Goal: Task Accomplishment & Management: Manage account settings

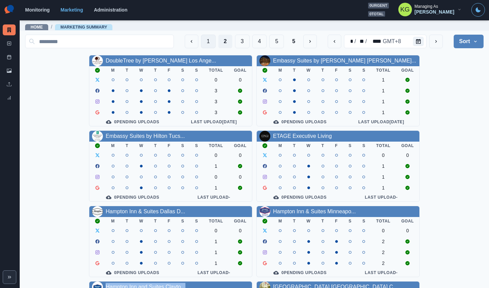
click at [201, 41] on button "1" at bounding box center [208, 42] width 15 height 14
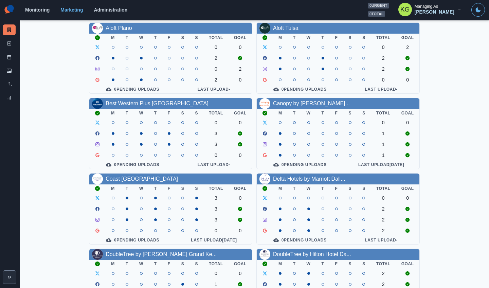
scroll to position [130, 0]
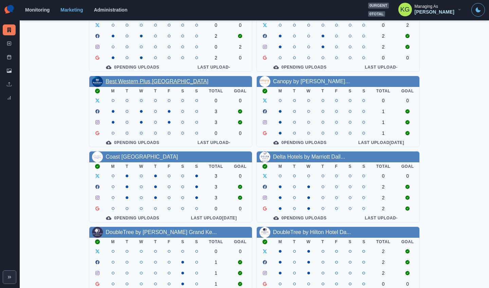
click at [173, 84] on link "Best Western Plus Soho Hotel" at bounding box center [157, 81] width 103 height 6
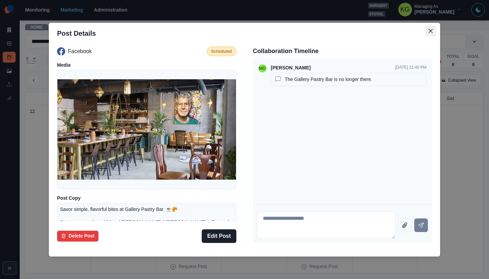
click at [427, 32] on button "Close" at bounding box center [430, 30] width 11 height 11
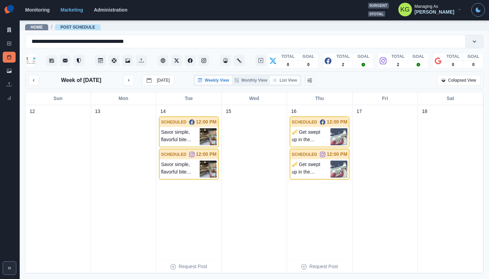
click at [292, 82] on button "List View" at bounding box center [285, 80] width 30 height 8
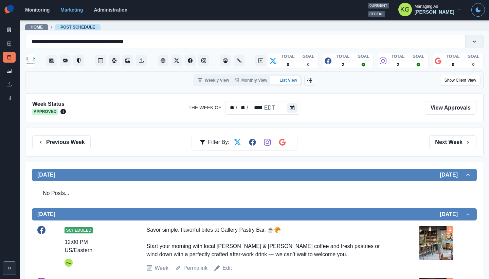
scroll to position [138, 0]
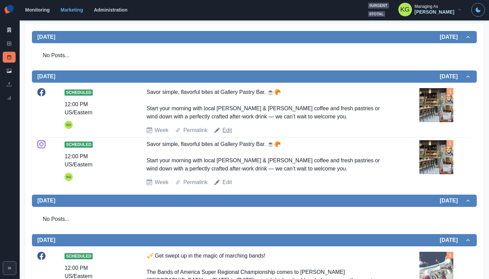
click at [226, 132] on link "Edit" at bounding box center [227, 130] width 10 height 8
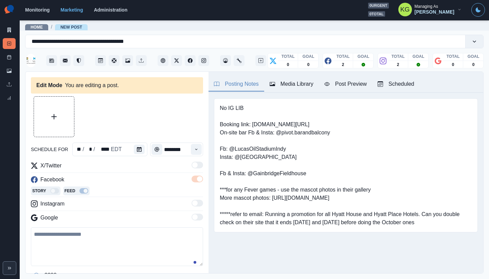
type textarea "**********"
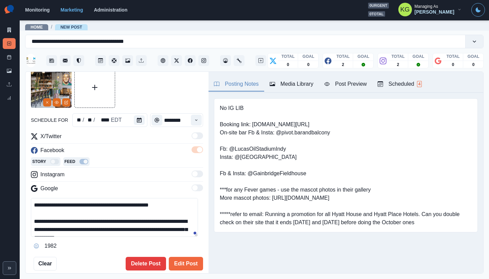
scroll to position [69, 0]
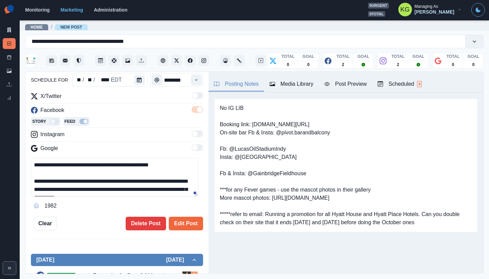
drag, startPoint x: 109, startPoint y: 163, endPoint x: 153, endPoint y: 164, distance: 43.8
click at [153, 164] on textarea "**********" at bounding box center [114, 177] width 167 height 39
click at [130, 217] on button "Delete Post" at bounding box center [146, 223] width 40 height 14
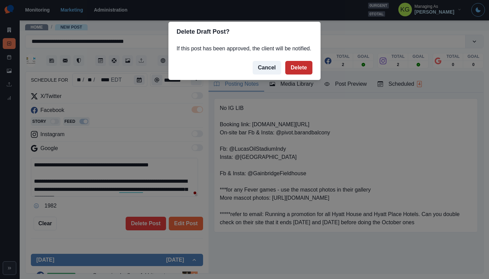
click at [297, 74] on button "Delete" at bounding box center [298, 68] width 27 height 14
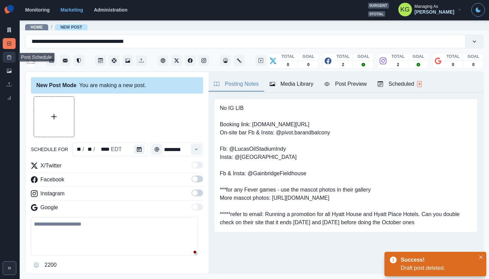
click at [8, 54] on link "Post Schedule" at bounding box center [9, 57] width 13 height 11
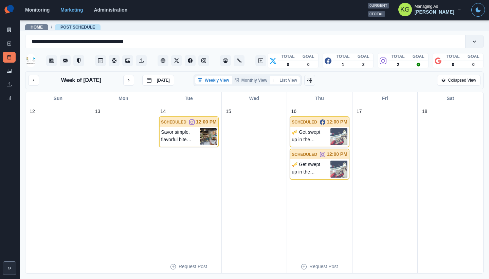
click at [287, 83] on button "List View" at bounding box center [285, 80] width 30 height 8
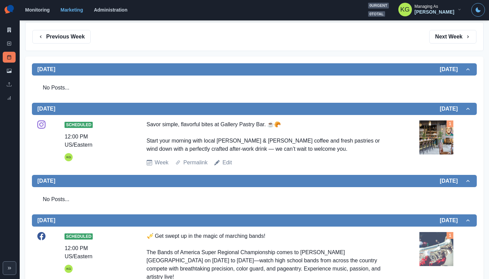
scroll to position [144, 0]
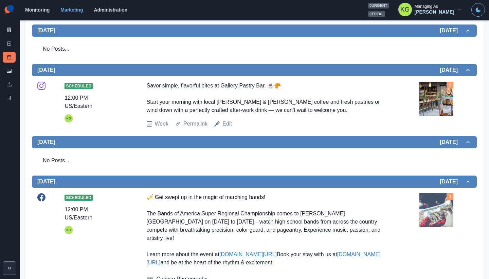
click at [225, 121] on link "Edit" at bounding box center [227, 124] width 10 height 8
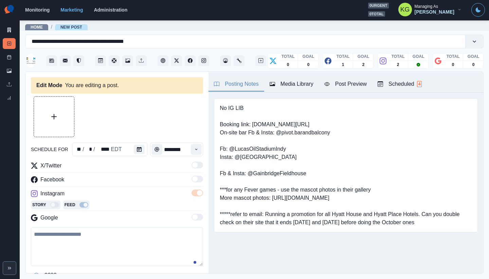
type textarea "**********"
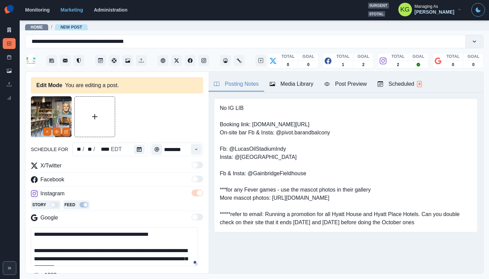
scroll to position [68, 0]
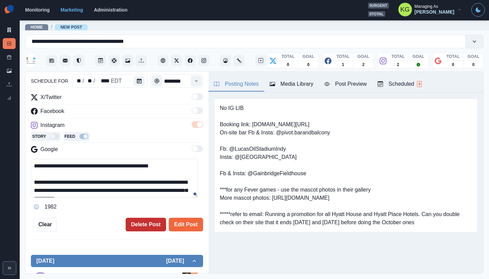
click at [143, 225] on button "Delete Post" at bounding box center [146, 224] width 40 height 14
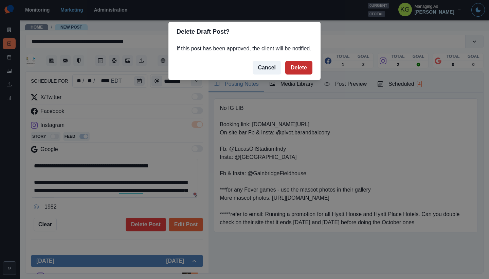
click at [306, 74] on button "Delete" at bounding box center [298, 68] width 27 height 14
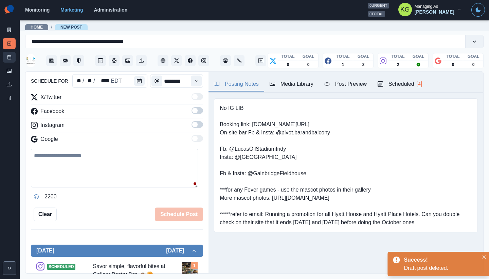
scroll to position [62, 0]
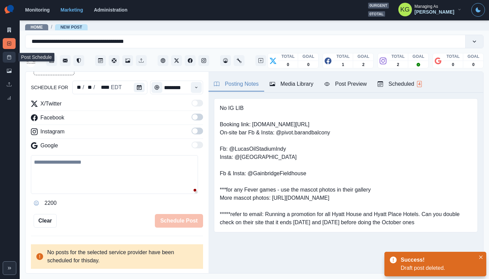
click at [9, 56] on icon at bounding box center [9, 57] width 5 height 5
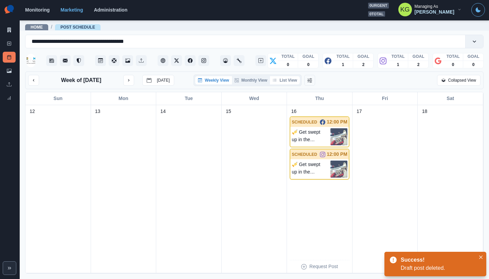
click at [280, 78] on button "List View" at bounding box center [285, 80] width 30 height 8
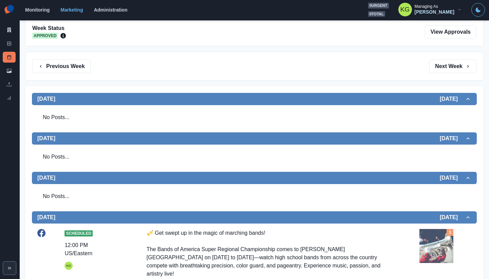
scroll to position [5, 0]
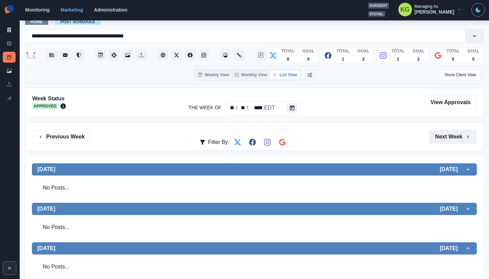
click at [465, 142] on button "Next Week" at bounding box center [452, 137] width 47 height 14
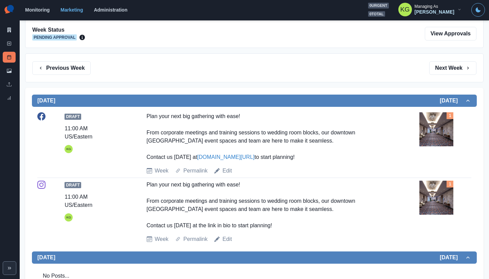
scroll to position [35, 0]
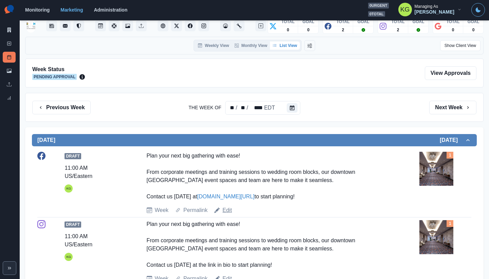
click at [229, 210] on link "Edit" at bounding box center [227, 210] width 10 height 8
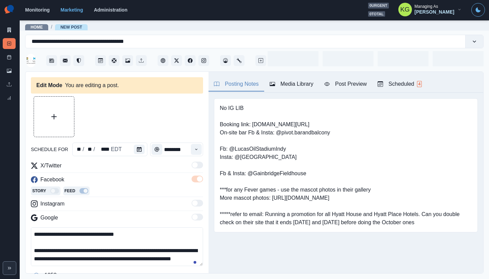
type input "********"
type textarea "**********"
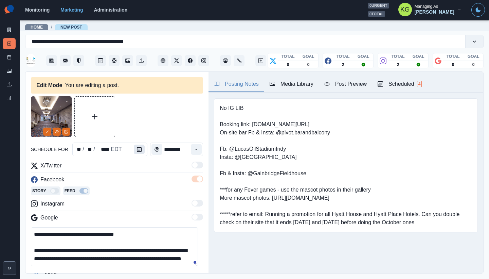
click at [139, 152] on button "Calendar" at bounding box center [139, 149] width 11 height 10
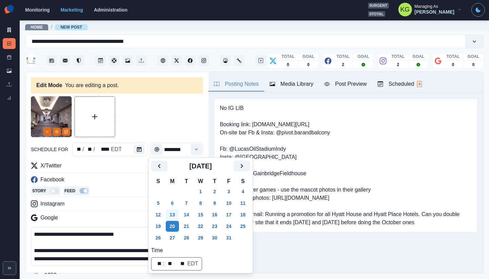
click at [173, 214] on button "13" at bounding box center [173, 214] width 14 height 11
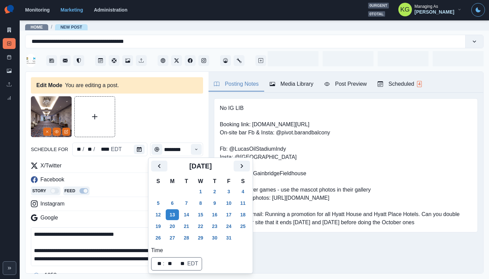
click at [303, 256] on div "No IG LIB Booking link: [DOMAIN_NAME][URL] On-site bar Fb & Insta: @pivot.baran…" at bounding box center [346, 176] width 275 height 166
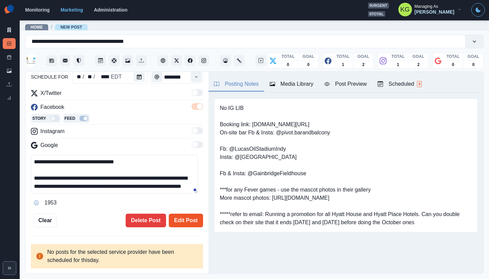
scroll to position [72, 0]
click at [179, 217] on button "Edit Post" at bounding box center [186, 221] width 34 height 14
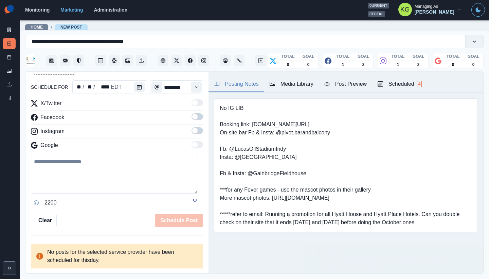
scroll to position [62, 0]
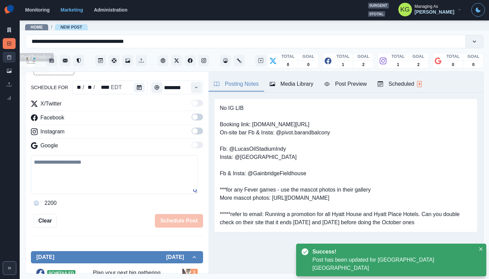
click at [10, 57] on icon at bounding box center [9, 57] width 5 height 5
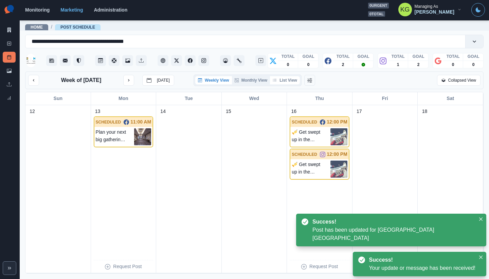
click at [285, 84] on button "List View" at bounding box center [285, 80] width 30 height 8
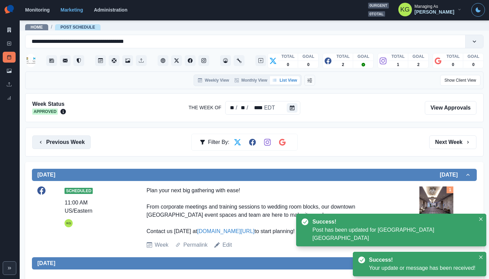
click at [59, 140] on button "Previous Week" at bounding box center [61, 142] width 58 height 14
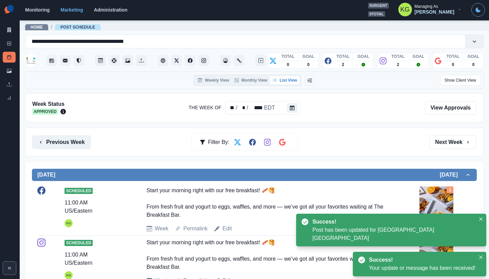
click at [60, 141] on button "Previous Week" at bounding box center [61, 142] width 58 height 14
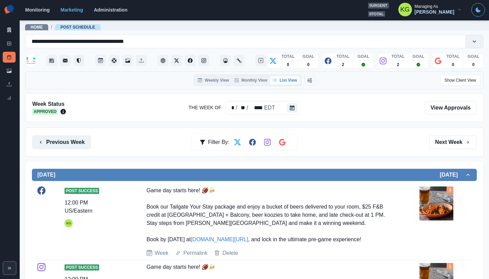
click at [61, 142] on button "Previous Week" at bounding box center [61, 142] width 58 height 14
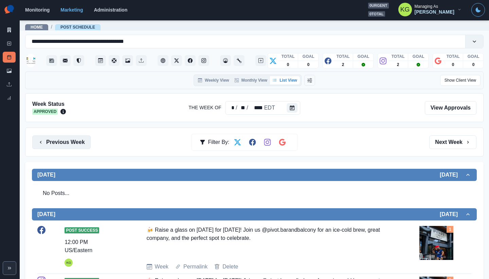
click at [60, 142] on button "Previous Week" at bounding box center [61, 142] width 58 height 14
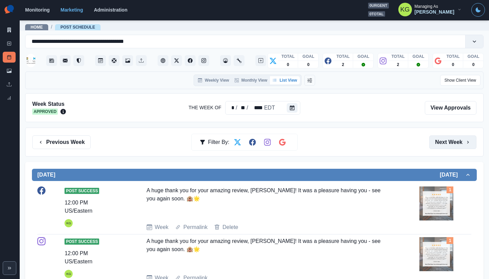
click at [446, 138] on button "Next Week" at bounding box center [452, 142] width 47 height 14
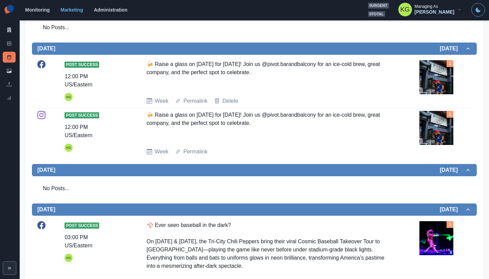
scroll to position [36, 0]
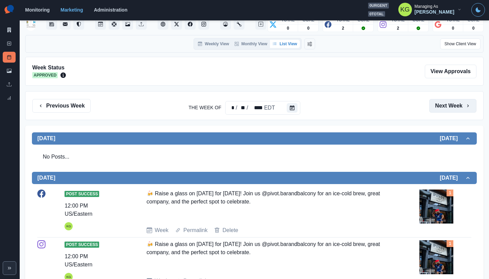
click at [438, 110] on button "Next Week" at bounding box center [452, 106] width 47 height 14
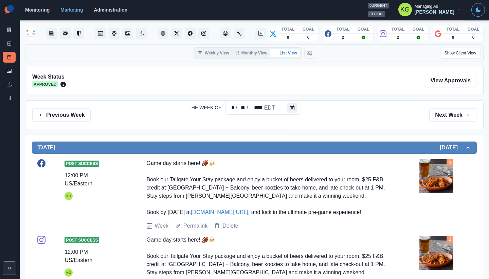
scroll to position [6, 0]
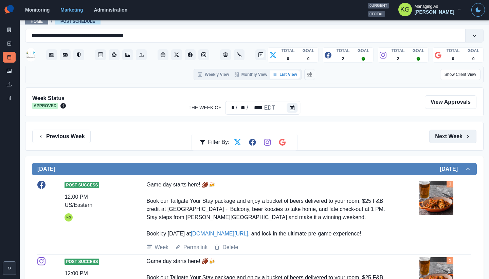
click at [439, 137] on button "Next Week" at bounding box center [452, 136] width 47 height 14
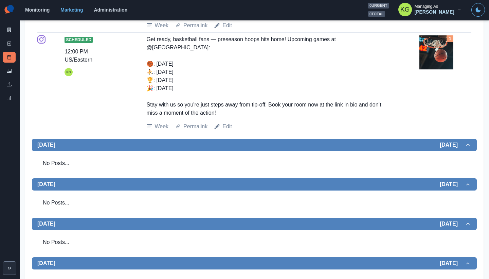
scroll to position [41, 0]
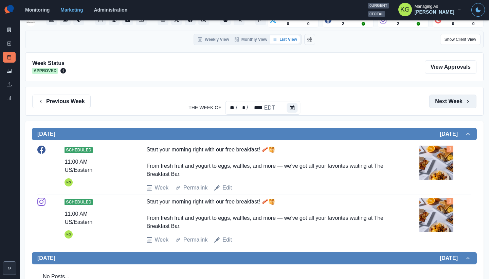
click at [458, 100] on button "Next Week" at bounding box center [452, 101] width 47 height 14
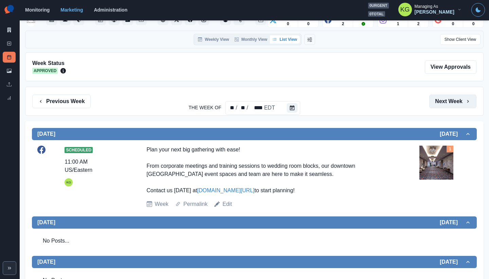
click at [452, 101] on button "Next Week" at bounding box center [452, 101] width 47 height 14
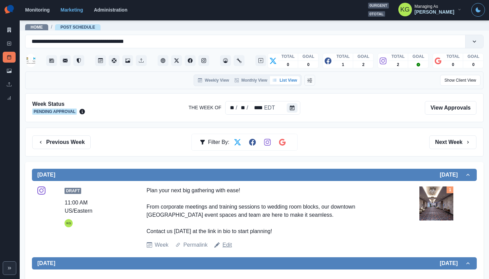
click at [225, 242] on link "Edit" at bounding box center [227, 244] width 10 height 8
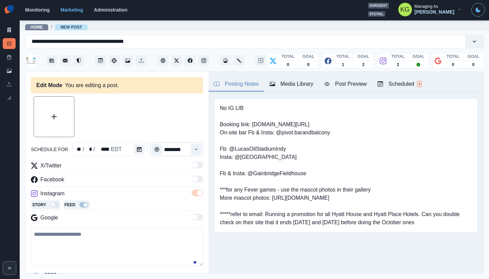
type input "********"
type textarea "**********"
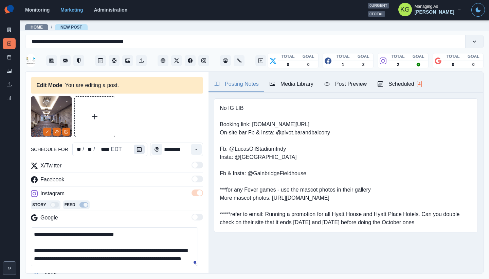
click at [138, 149] on icon "Calendar" at bounding box center [139, 149] width 5 height 5
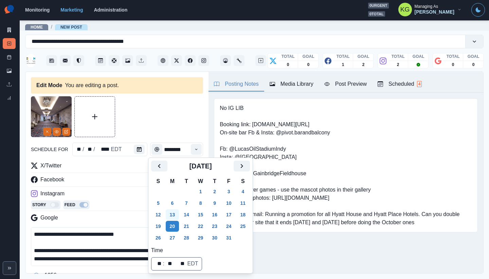
click at [173, 213] on button "13" at bounding box center [173, 214] width 14 height 11
click at [304, 243] on div "No IG LIB Booking link: [DOMAIN_NAME][URL] On-site bar Fb & Insta: @pivot.baran…" at bounding box center [346, 176] width 275 height 166
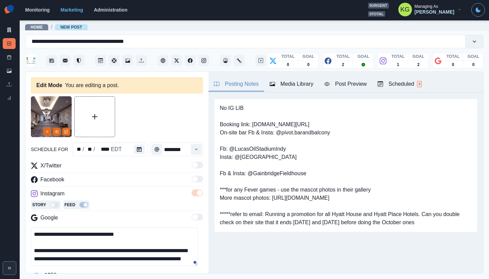
scroll to position [85, 0]
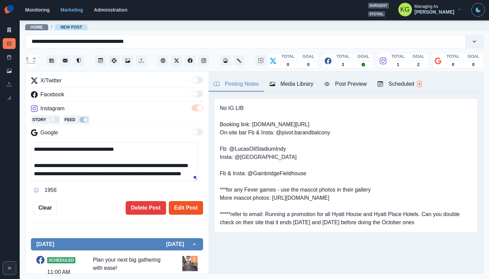
click at [180, 212] on button "Edit Post" at bounding box center [186, 208] width 34 height 14
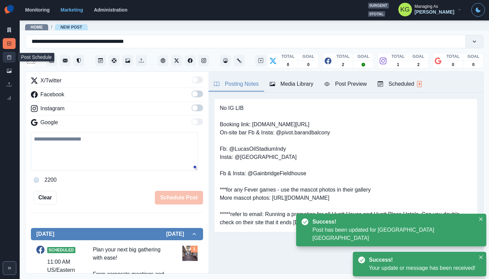
click at [5, 60] on link "Post Schedule" at bounding box center [9, 57] width 13 height 11
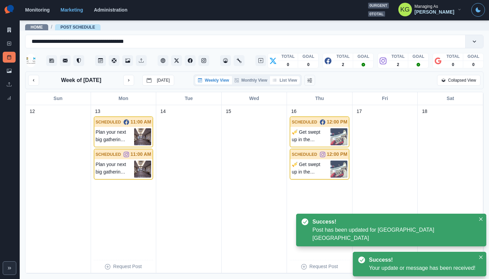
click at [289, 83] on button "List View" at bounding box center [285, 80] width 30 height 8
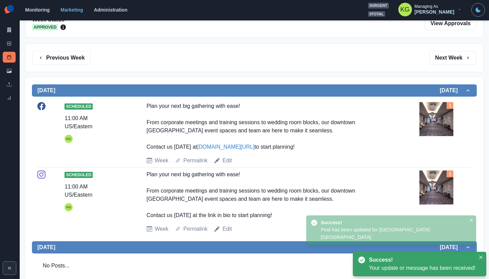
scroll to position [88, 0]
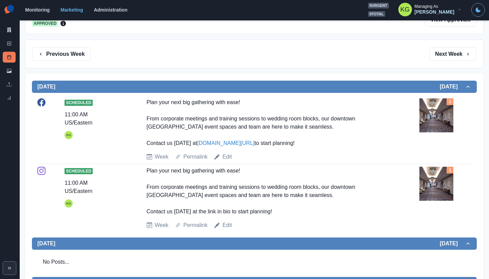
click at [449, 47] on div "Previous Week Filter By: Next Week" at bounding box center [254, 53] width 459 height 29
click at [441, 54] on button "Next Week" at bounding box center [452, 54] width 47 height 14
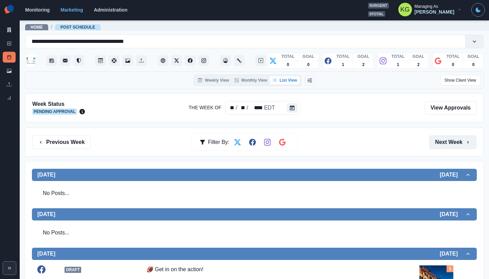
click at [437, 138] on button "Next Week" at bounding box center [452, 142] width 47 height 14
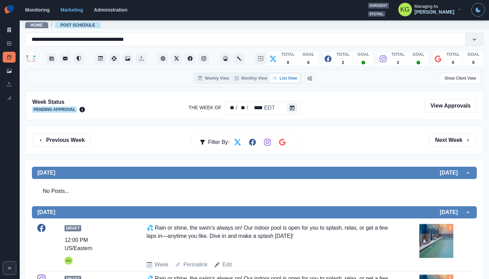
scroll to position [0, 0]
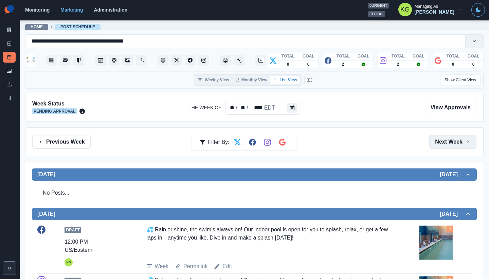
click at [448, 140] on button "Next Week" at bounding box center [452, 142] width 47 height 14
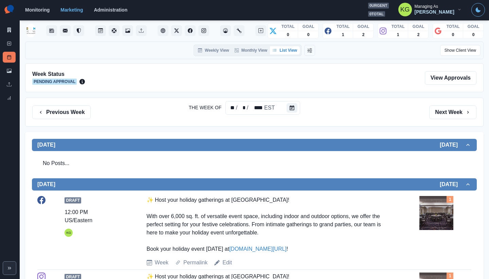
scroll to position [20, 0]
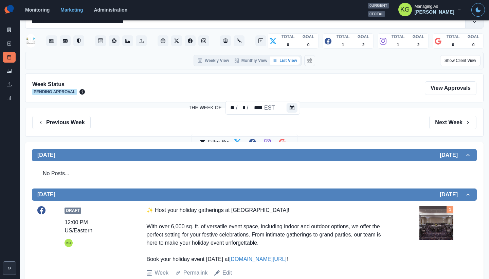
click at [95, 97] on div "Week Status Pending Approval The Week Of ** / * / **** EST View Approvals" at bounding box center [254, 87] width 459 height 29
click at [211, 222] on div "✨ Host your holiday gatherings at [GEOGRAPHIC_DATA]! With over 6,000 sq. ft. of…" at bounding box center [268, 234] width 243 height 57
